Goal: Transaction & Acquisition: Book appointment/travel/reservation

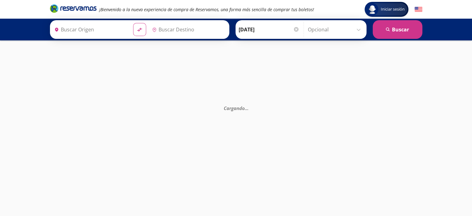
type input "[GEOGRAPHIC_DATA], [GEOGRAPHIC_DATA]"
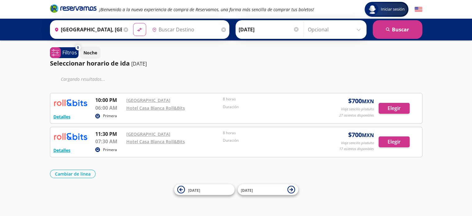
type input "[GEOGRAPHIC_DATA], [GEOGRAPHIC_DATA]"
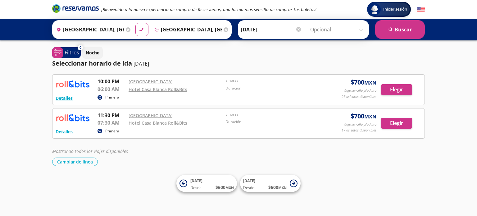
click at [326, 148] on div "Mostrando todos los viajes disponibles" at bounding box center [238, 151] width 373 height 7
click at [351, 169] on div "Iniciar sesión Iniciar sesión ¡Bienvenido a la nueva experiencia de compra de R…" at bounding box center [238, 108] width 477 height 216
click at [261, 62] on div "Seleccionar horario de [PERSON_NAME] [DATE]" at bounding box center [238, 63] width 373 height 9
click at [391, 89] on button "Elegir" at bounding box center [396, 89] width 31 height 11
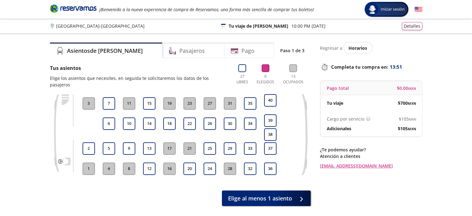
click at [231, 165] on button "28" at bounding box center [230, 168] width 12 height 12
click at [227, 117] on button "30" at bounding box center [230, 123] width 12 height 12
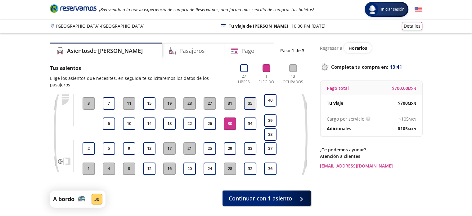
click at [249, 97] on button "35" at bounding box center [250, 103] width 12 height 12
click at [230, 119] on button "30" at bounding box center [230, 123] width 12 height 12
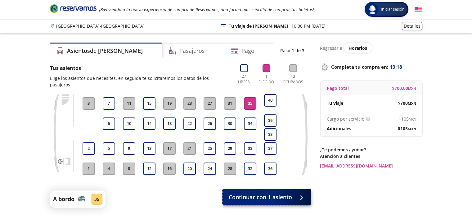
click at [251, 193] on span "Continuar con 1 asiento" at bounding box center [260, 197] width 63 height 8
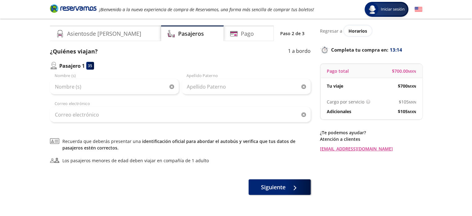
scroll to position [17, 0]
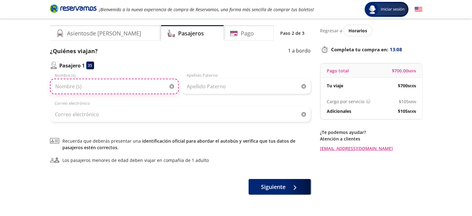
click at [135, 87] on input "Nombre (s)" at bounding box center [114, 87] width 129 height 16
type input "[PERSON_NAME]"
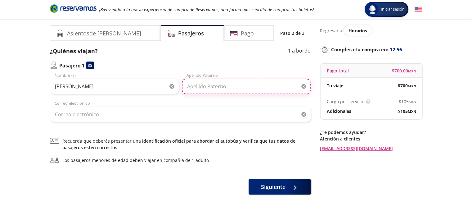
click at [193, 83] on input "Apellido Paterno" at bounding box center [246, 87] width 129 height 16
type input "[PERSON_NAME]"
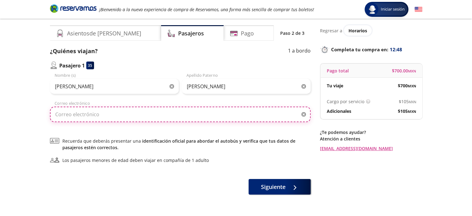
click at [143, 116] on input "Correo electrónico" at bounding box center [180, 115] width 261 height 16
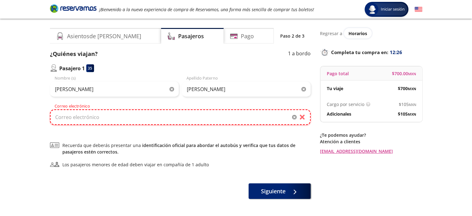
paste input "[EMAIL_ADDRESS][DOMAIN_NAME]"
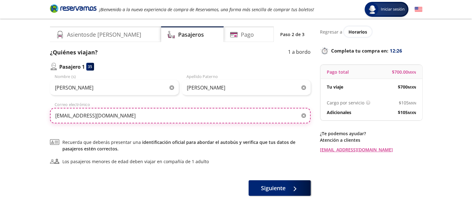
scroll to position [16, 0]
type input "[EMAIL_ADDRESS][DOMAIN_NAME]"
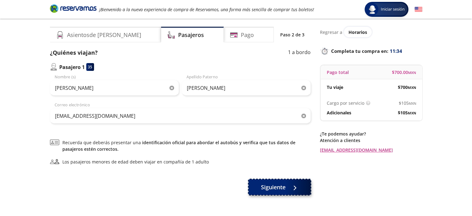
click at [268, 188] on span "Siguiente" at bounding box center [273, 187] width 25 height 8
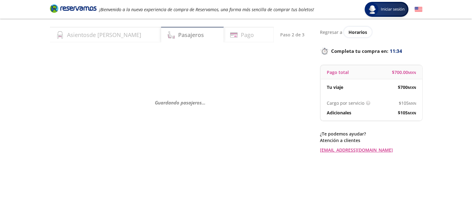
scroll to position [0, 0]
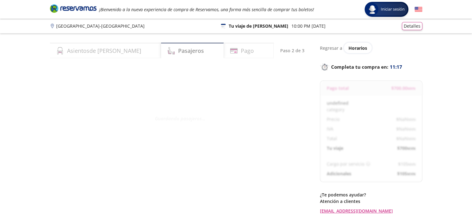
select select "MX"
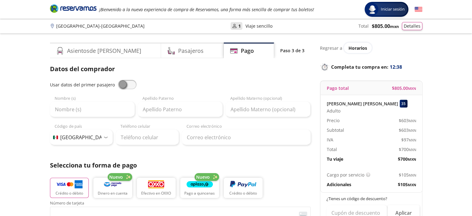
click at [132, 80] on span at bounding box center [127, 84] width 19 height 9
click at [118, 80] on input "checkbox" at bounding box center [118, 80] width 0 height 0
type input "[PERSON_NAME]"
type input "[EMAIL_ADDRESS][DOMAIN_NAME]"
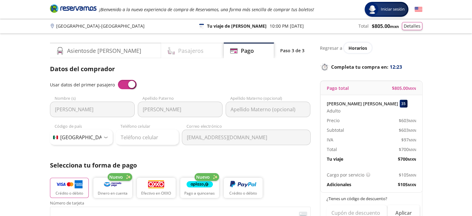
click at [181, 52] on div "Pasajeros" at bounding box center [192, 51] width 63 height 16
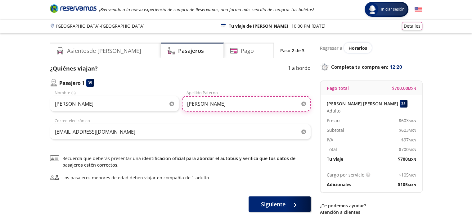
click at [239, 103] on input "[PERSON_NAME]" at bounding box center [246, 104] width 129 height 16
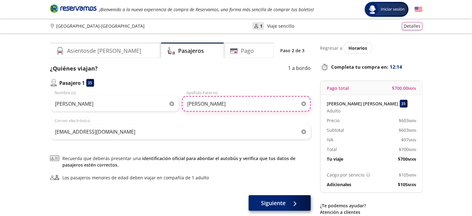
type input "[PERSON_NAME]"
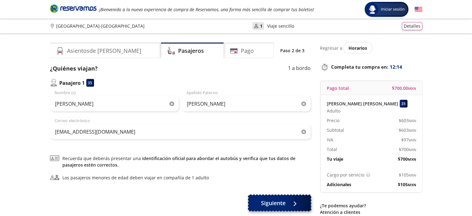
click at [268, 201] on span "Siguiente" at bounding box center [273, 203] width 25 height 8
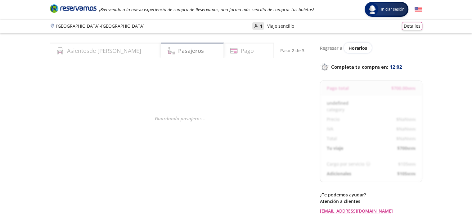
select select "MX"
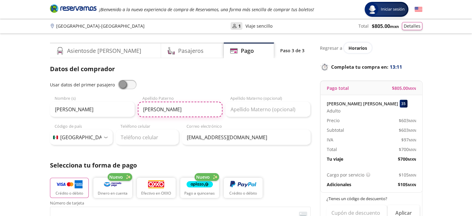
click at [208, 107] on input "[PERSON_NAME]" at bounding box center [180, 110] width 85 height 16
type input "[PERSON_NAME]"
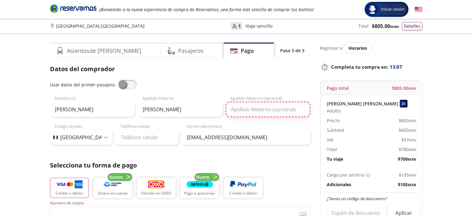
click at [251, 110] on input "Apellido Materno (opcional)" at bounding box center [268, 110] width 85 height 16
type input "[PERSON_NAME]"
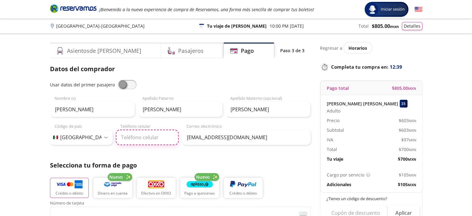
click at [137, 139] on input "Teléfono celular" at bounding box center [147, 138] width 63 height 16
paste input "33590229"
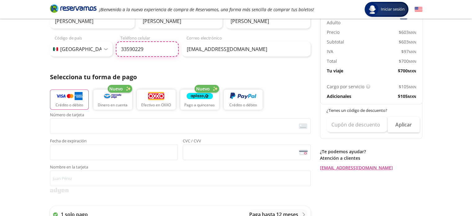
scroll to position [88, 0]
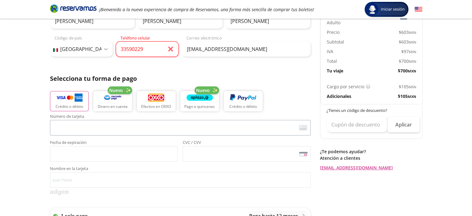
click at [173, 118] on label "Número de tarjeta <p>Your browser does not support iframes.</p>" at bounding box center [180, 124] width 261 height 21
click at [154, 48] on input "33590229" at bounding box center [147, 49] width 63 height 16
click at [120, 48] on input "33590229" at bounding box center [147, 49] width 63 height 16
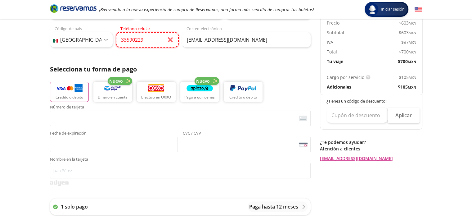
scroll to position [100, 0]
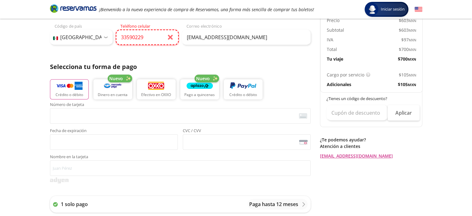
click at [127, 36] on input "33590229" at bounding box center [147, 38] width 63 height 16
click at [150, 42] on input "30590229" at bounding box center [147, 38] width 63 height 16
click at [138, 123] on span "<p>Your browser does not support iframes.</p>" at bounding box center [180, 116] width 261 height 16
click at [126, 37] on input "30590229" at bounding box center [147, 38] width 63 height 16
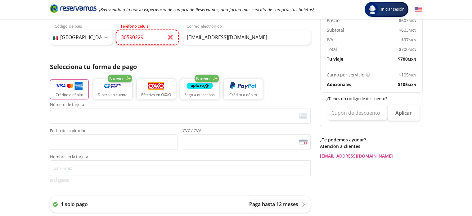
click at [124, 36] on input "30590229" at bounding box center [147, 38] width 63 height 16
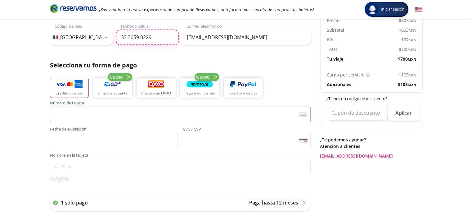
type input "33 3059 0229"
click at [78, 87] on img "button" at bounding box center [69, 84] width 26 height 9
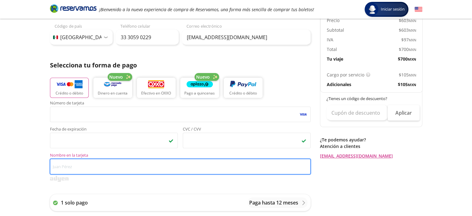
click at [100, 169] on input "Nombre en la tarjeta" at bounding box center [180, 167] width 261 height 16
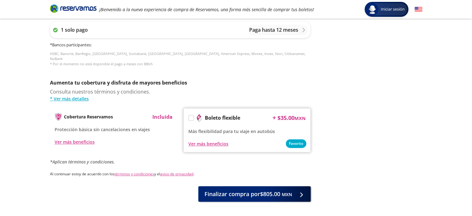
scroll to position [294, 0]
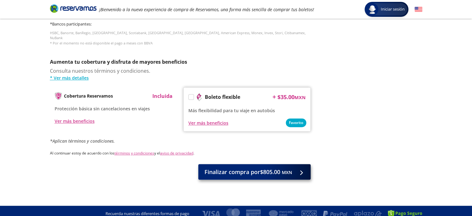
type input "[PERSON_NAME]"
click at [216, 168] on span "Finalizar compra por $805.00 MXN" at bounding box center [249, 172] width 88 height 8
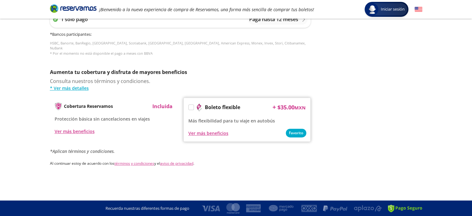
scroll to position [0, 0]
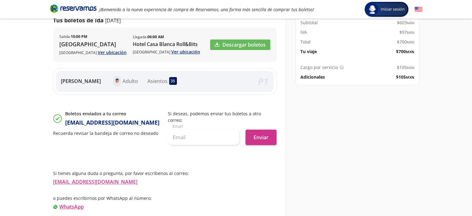
scroll to position [107, 0]
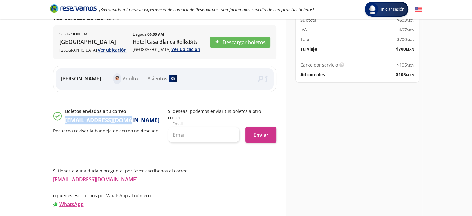
drag, startPoint x: 126, startPoint y: 117, endPoint x: 65, endPoint y: 117, distance: 61.2
click at [65, 117] on div "Boletos enviados a tu correo [EMAIL_ADDRESS][DOMAIN_NAME]" at bounding box center [107, 116] width 109 height 16
copy p "[EMAIL_ADDRESS][DOMAIN_NAME]"
click at [65, 117] on p "[EMAIL_ADDRESS][DOMAIN_NAME]" at bounding box center [112, 120] width 94 height 8
click at [151, 54] on div "Salida : 10:00 PM Oxxo [GEOGRAPHIC_DATA] Ver ubicación Llegada : 06:00 AM [GEOG…" at bounding box center [165, 42] width 224 height 34
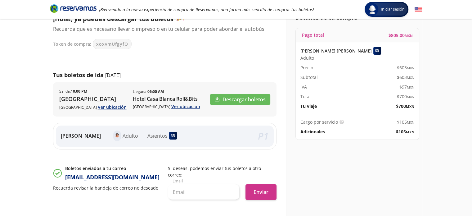
scroll to position [43, 0]
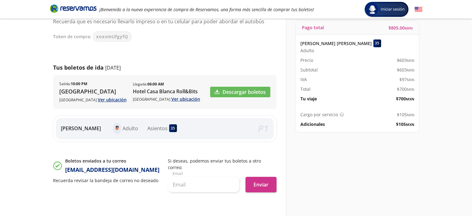
click at [238, 159] on p "Si deseas, podemos enviar tus boletos a otro correo:" at bounding box center [222, 163] width 109 height 13
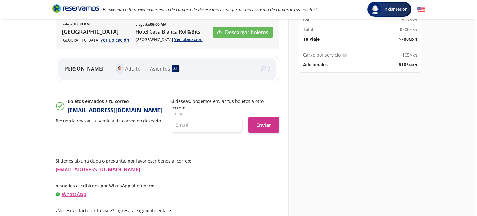
scroll to position [0, 0]
